Goal: Find specific page/section: Find specific page/section

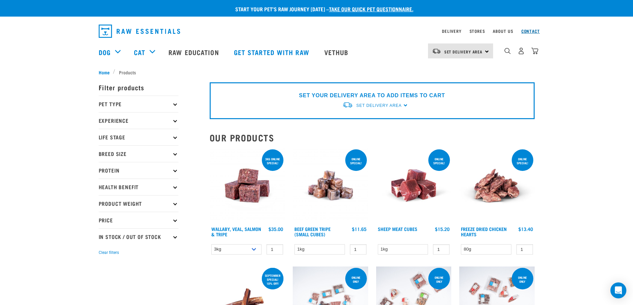
click at [528, 30] on link "Contact" at bounding box center [530, 31] width 19 height 2
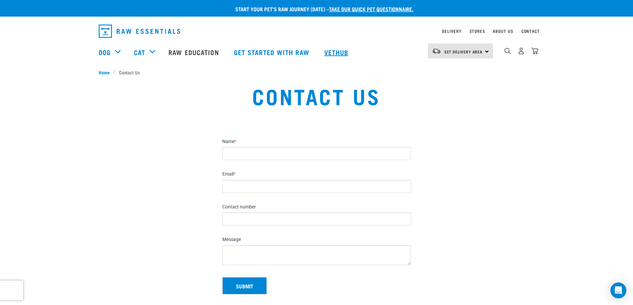
click at [343, 50] on link "Vethub" at bounding box center [337, 52] width 39 height 27
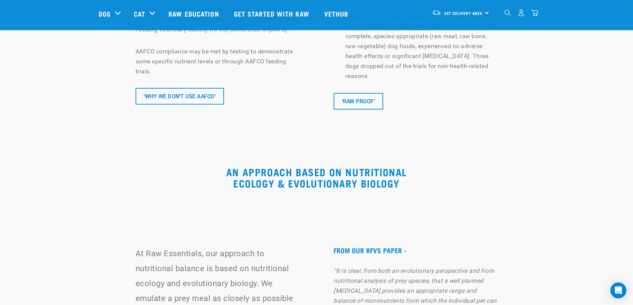
scroll to position [4218, 0]
